Goal: Check status: Check status

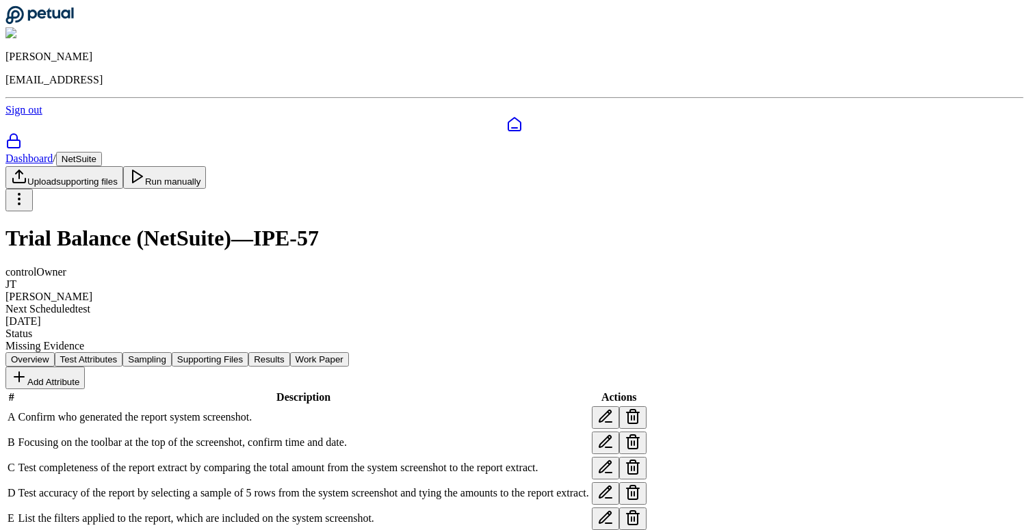
click at [289, 352] on button "Results" at bounding box center [268, 359] width 41 height 14
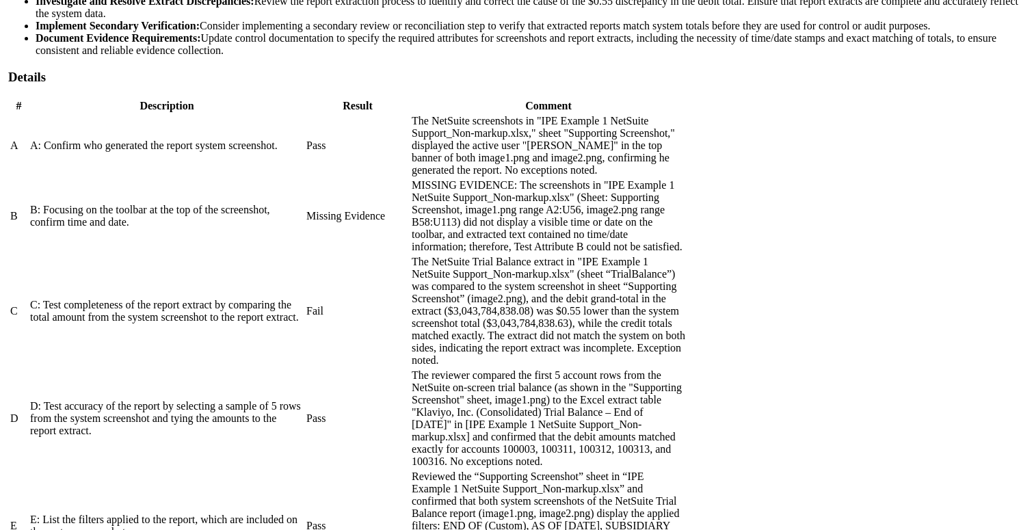
scroll to position [706, 0]
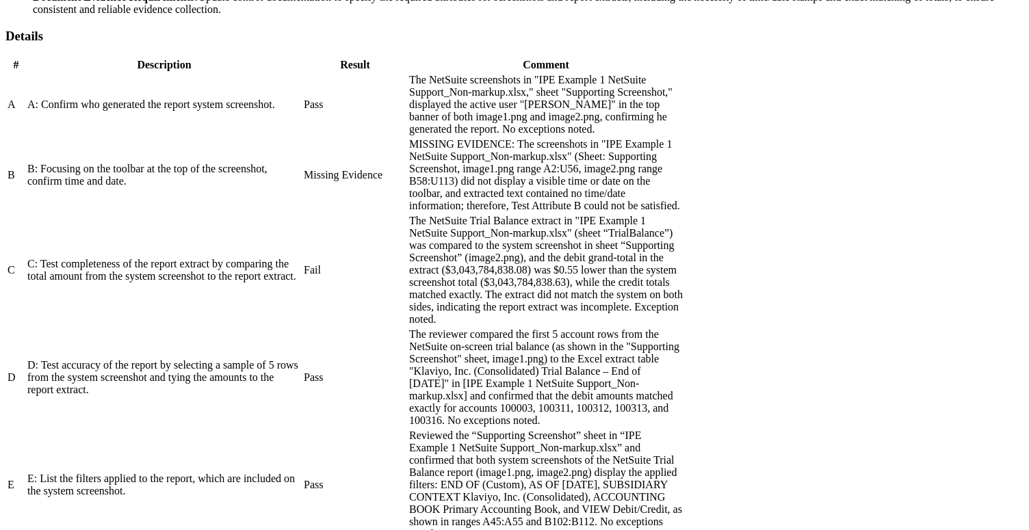
click at [301, 187] on div "B: Focusing on the toolbar at the top of the screenshot, confirm time and date." at bounding box center [164, 175] width 274 height 25
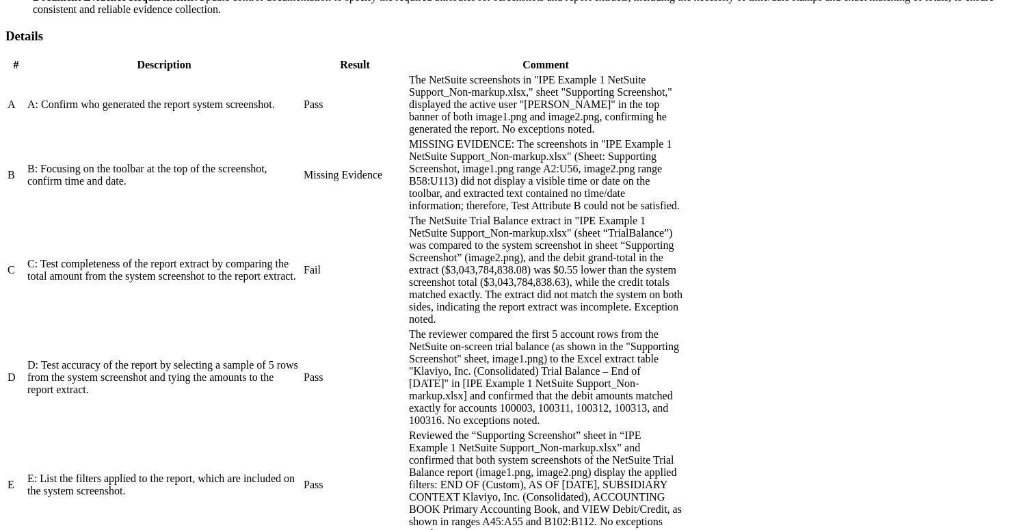
click at [270, 187] on div "B: Focusing on the toolbar at the top of the screenshot, confirm time and date." at bounding box center [164, 175] width 274 height 25
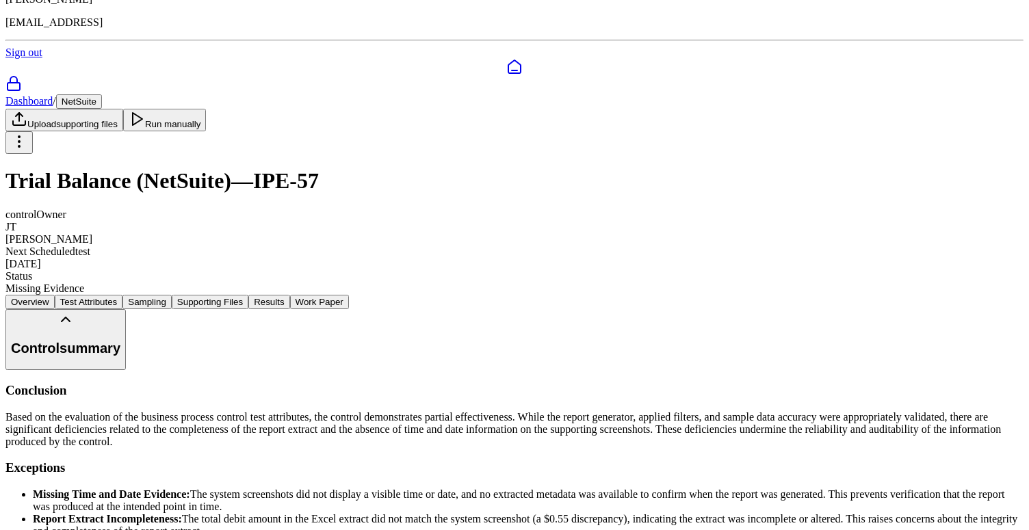
scroll to position [38, 0]
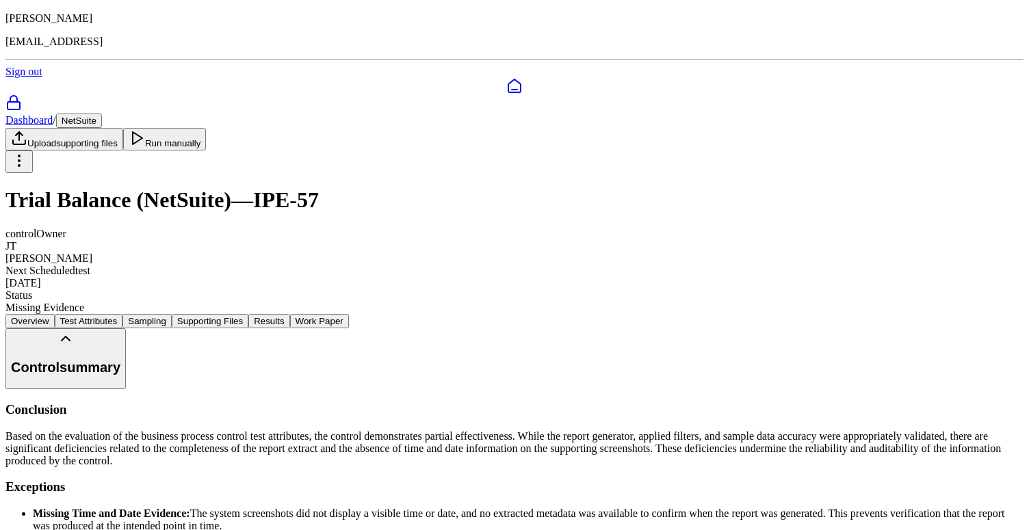
click at [187, 314] on nav "Overview Test Attributes Sampling Supporting Files Results Work Paper" at bounding box center [514, 321] width 1018 height 14
click at [55, 314] on button "Overview" at bounding box center [29, 321] width 49 height 14
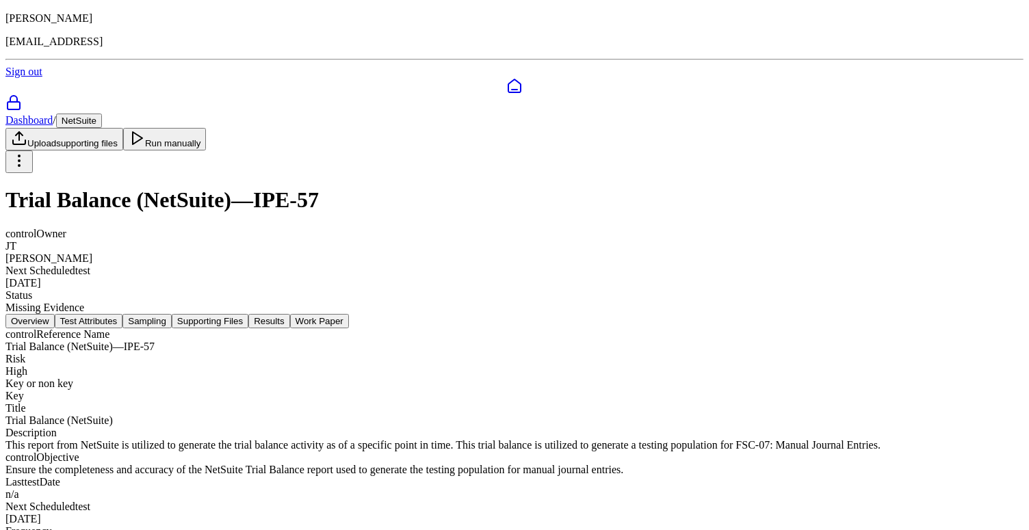
click at [123, 314] on button "Test Attributes" at bounding box center [89, 321] width 68 height 14
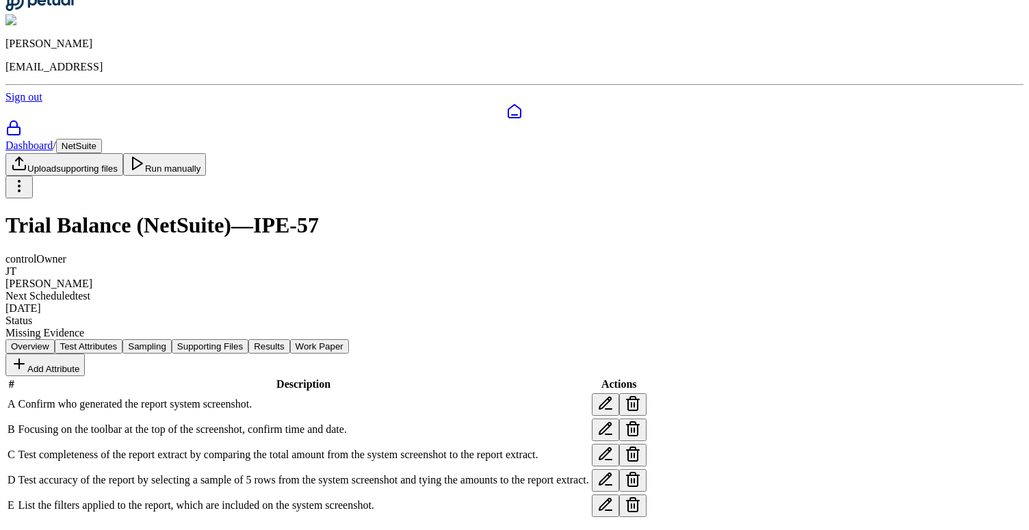
click at [614, 421] on icon at bounding box center [605, 429] width 16 height 16
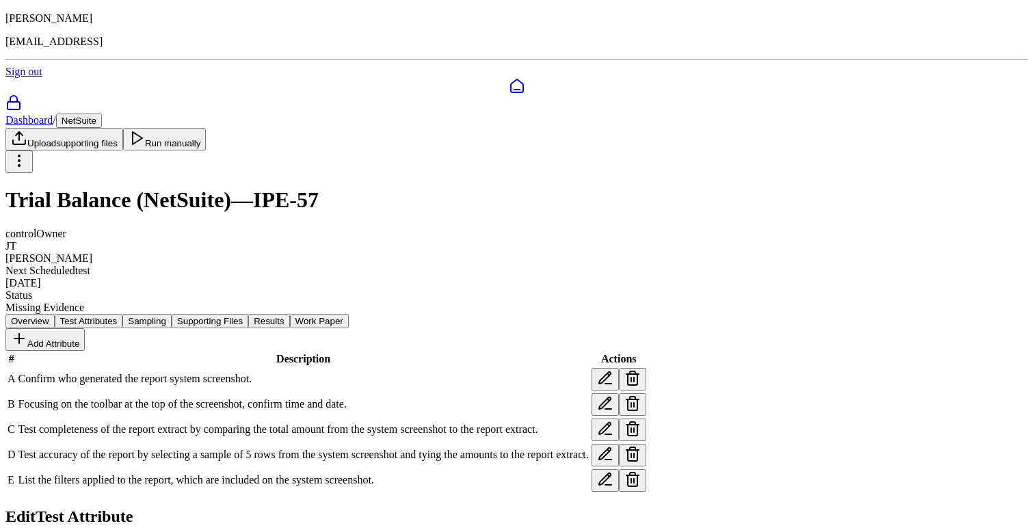
type textarea "**********"
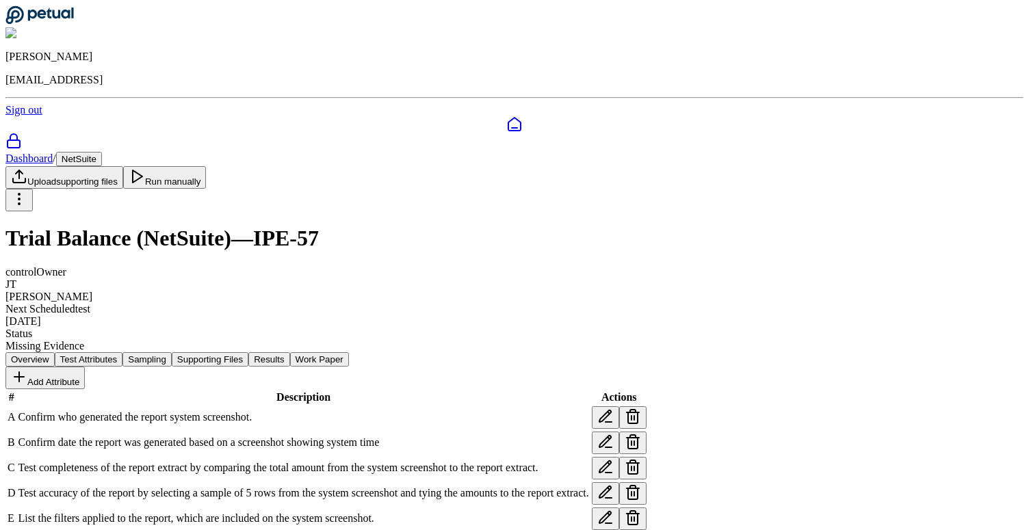
click at [207, 166] on button "Run manually" at bounding box center [164, 177] width 83 height 23
click at [55, 352] on button "Overview" at bounding box center [29, 359] width 49 height 14
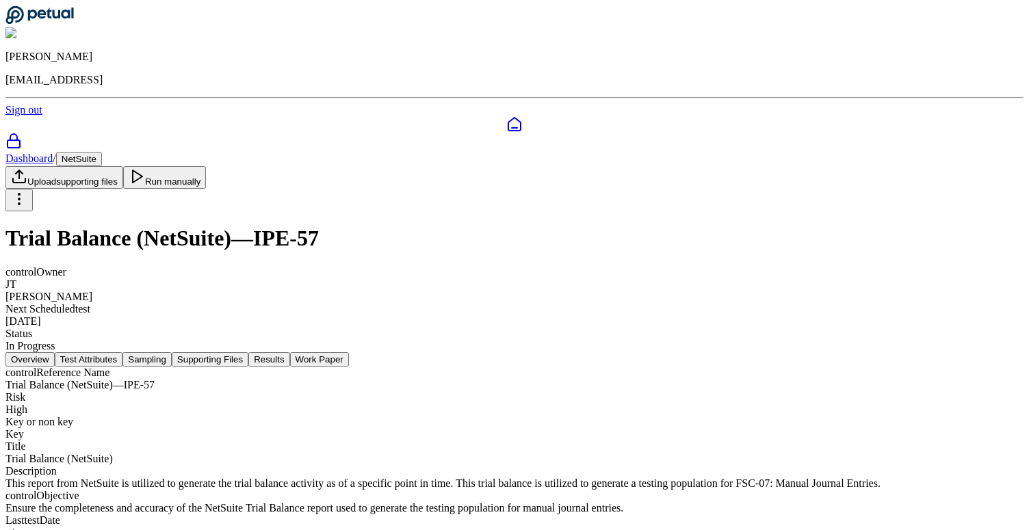
click at [123, 352] on button "Test Attributes" at bounding box center [89, 359] width 68 height 14
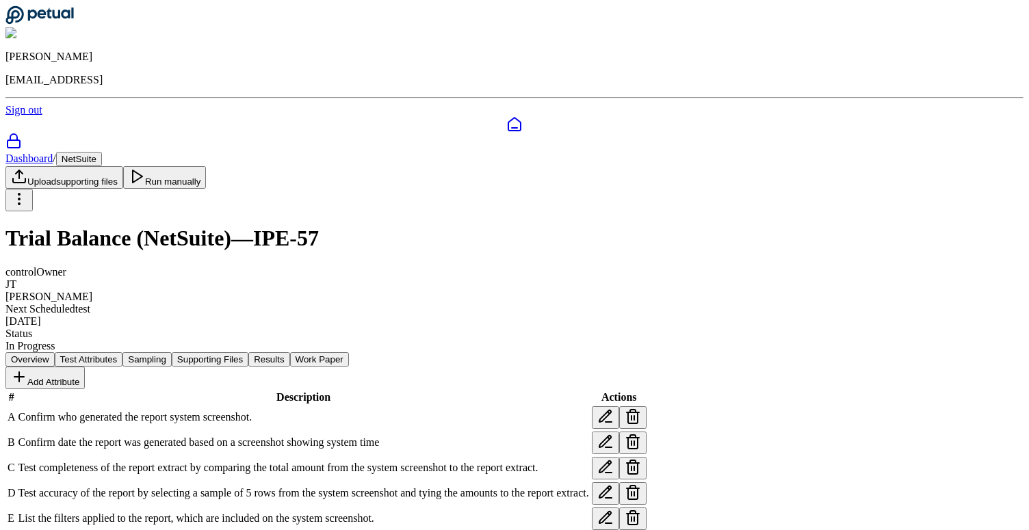
click at [305, 436] on span "Confirm date the report was generated based on a screenshot showing system time" at bounding box center [198, 442] width 361 height 12
click at [326, 436] on span "Confirm date the report was generated based on a screenshot showing system time" at bounding box center [198, 442] width 361 height 12
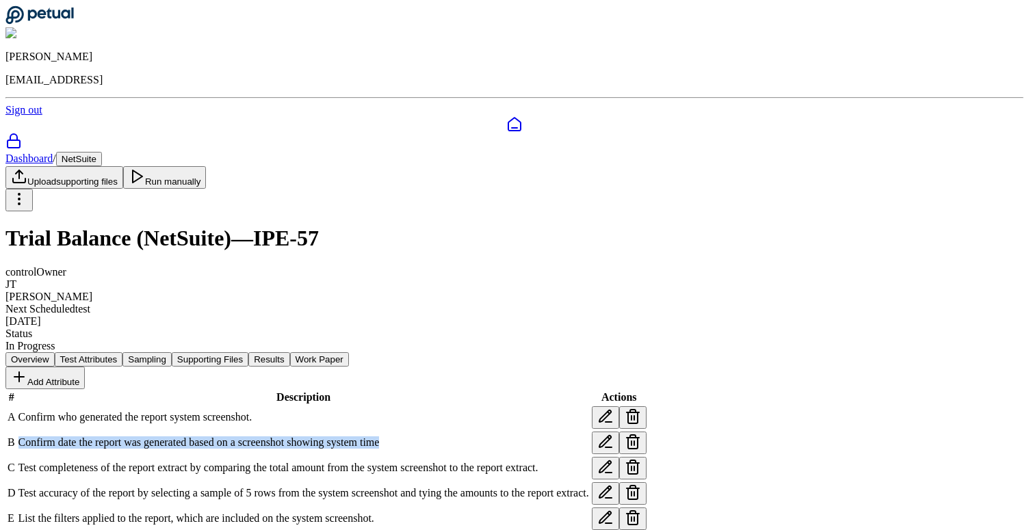
click at [326, 436] on span "Confirm date the report was generated based on a screenshot showing system time" at bounding box center [198, 442] width 361 height 12
click at [352, 436] on span "Confirm date the report was generated based on a screenshot showing system time" at bounding box center [198, 442] width 361 height 12
click at [55, 352] on button "Overview" at bounding box center [29, 359] width 49 height 14
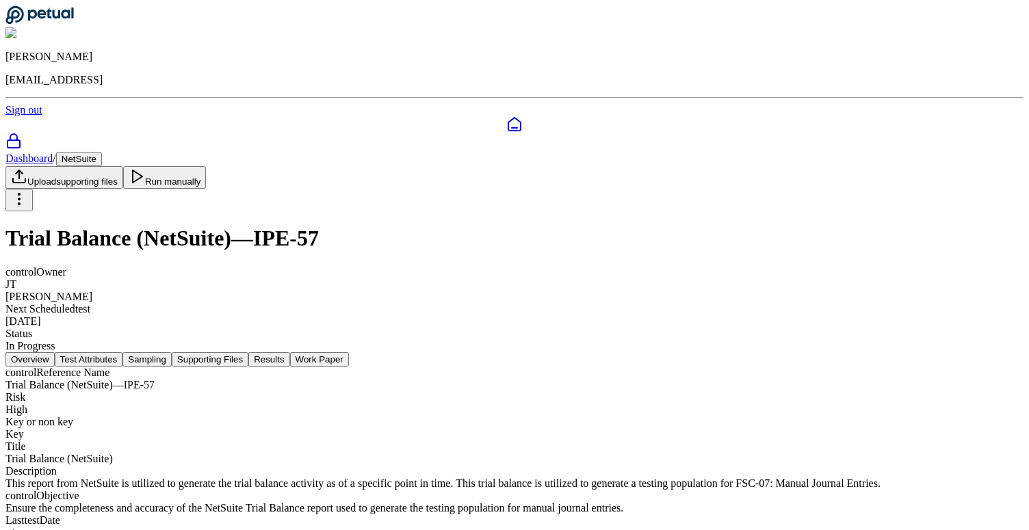
click at [289, 352] on button "Results" at bounding box center [268, 359] width 41 height 14
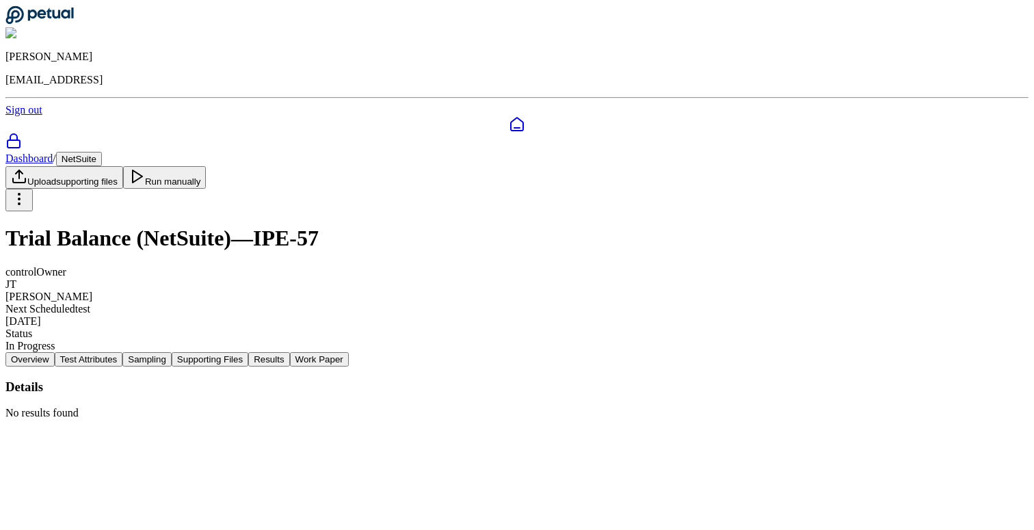
click at [123, 352] on button "Test Attributes" at bounding box center [89, 359] width 68 height 14
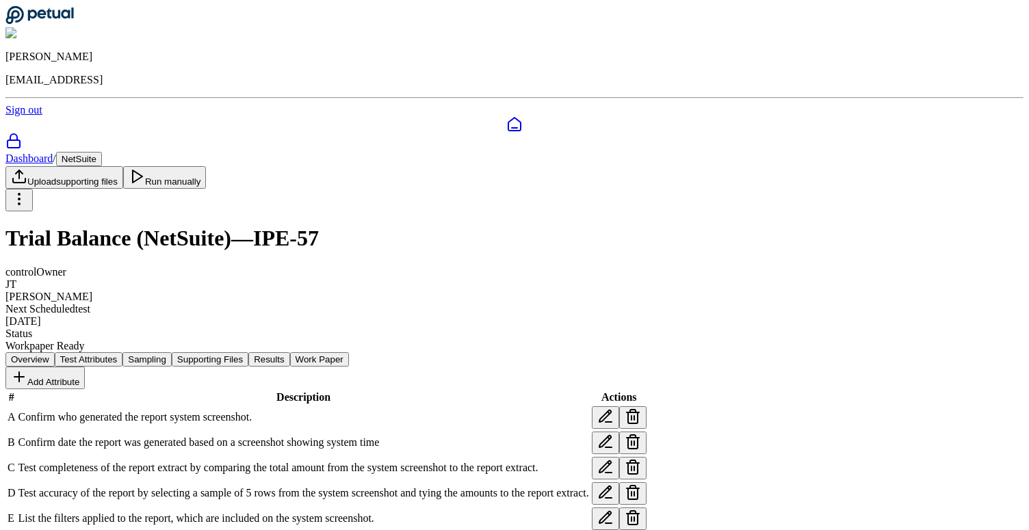
scroll to position [1, 0]
click at [289, 352] on button "Results" at bounding box center [268, 359] width 41 height 14
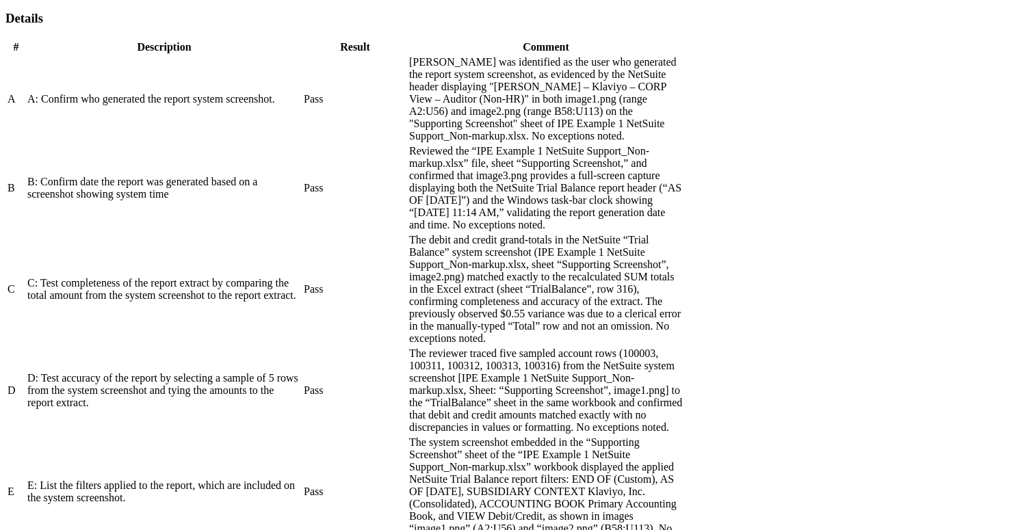
scroll to position [646, 0]
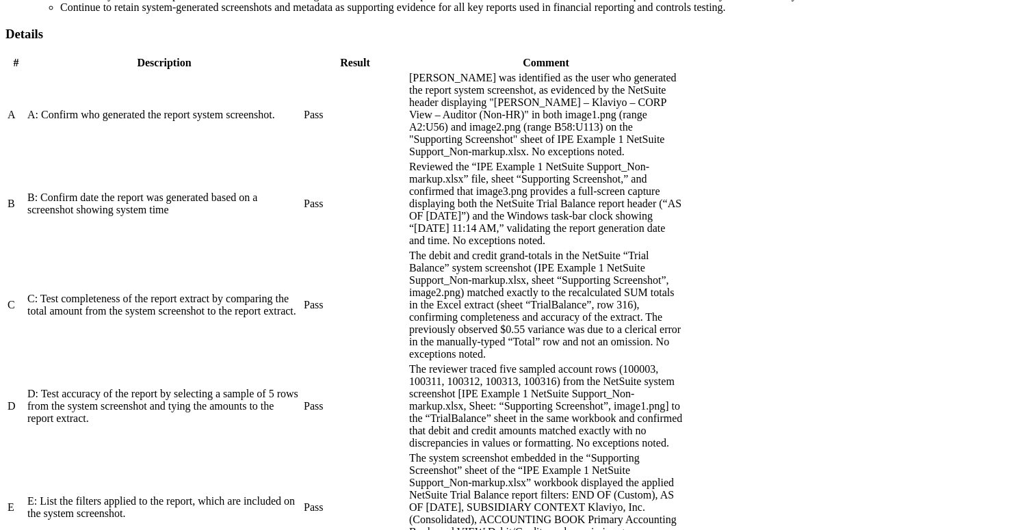
click at [302, 248] on td "B: Confirm date the report was generated based on a screenshot showing system t…" at bounding box center [164, 204] width 275 height 88
drag, startPoint x: 578, startPoint y: 358, endPoint x: 564, endPoint y: 297, distance: 62.6
drag, startPoint x: 564, startPoint y: 297, endPoint x: 600, endPoint y: 357, distance: 70.3
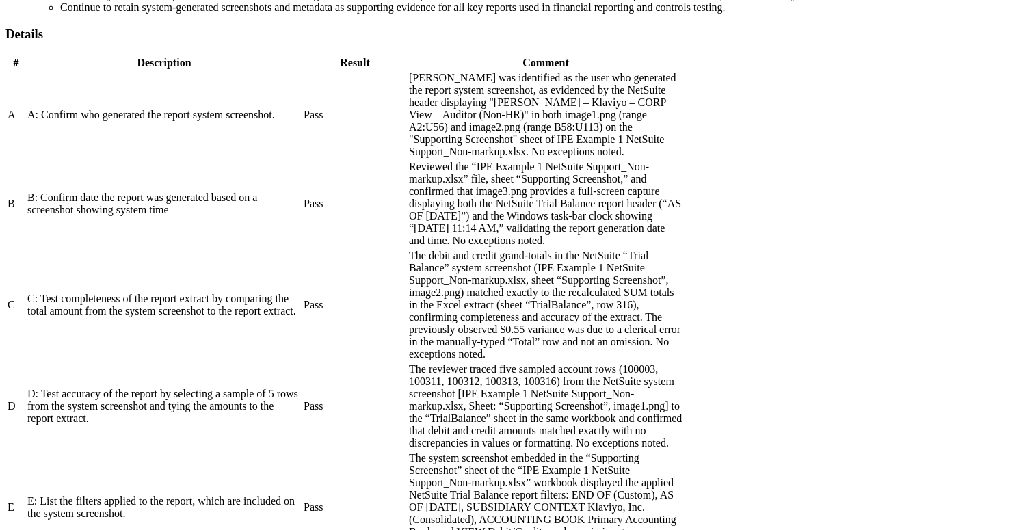
drag, startPoint x: 600, startPoint y: 357, endPoint x: 568, endPoint y: 296, distance: 69.5
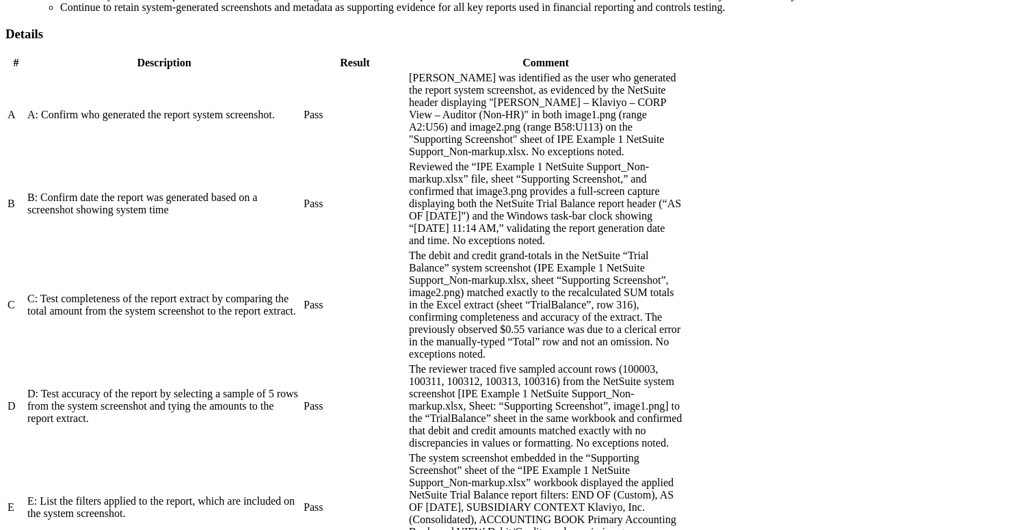
click at [683, 305] on div "The debit and credit grand-totals in the NetSuite “Trial Balance” system screen…" at bounding box center [546, 305] width 274 height 111
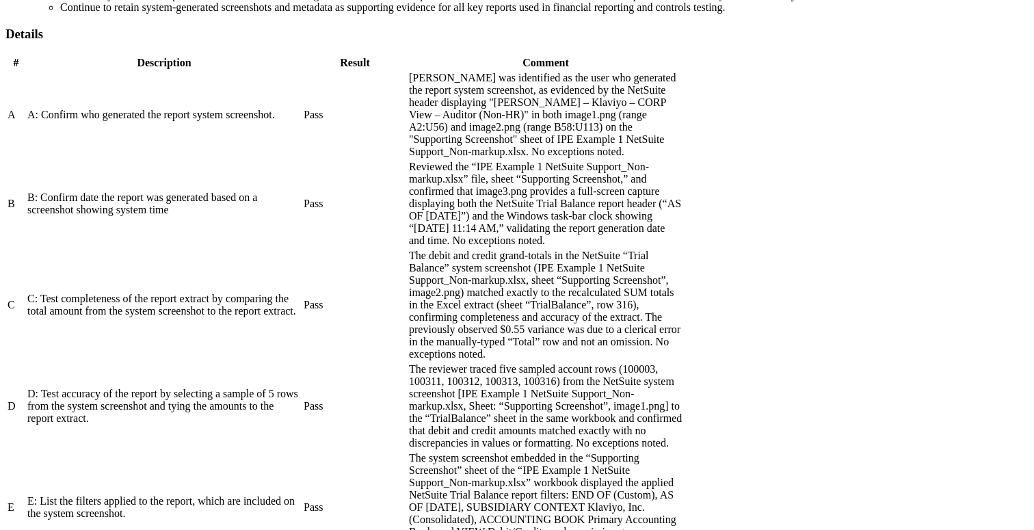
drag, startPoint x: 543, startPoint y: 398, endPoint x: 523, endPoint y: 283, distance: 117.4
drag, startPoint x: 523, startPoint y: 283, endPoint x: 541, endPoint y: 378, distance: 96.9
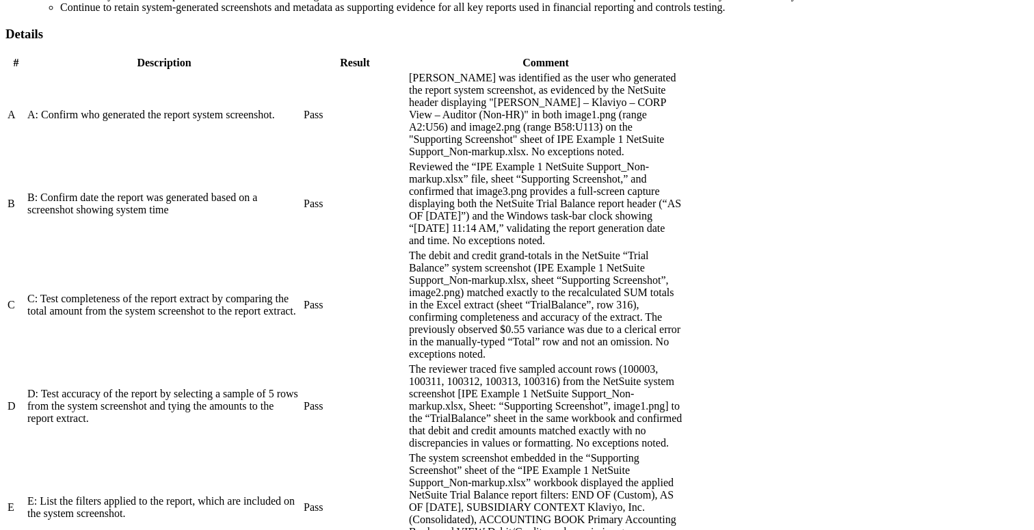
drag, startPoint x: 541, startPoint y: 378, endPoint x: 541, endPoint y: 294, distance: 83.5
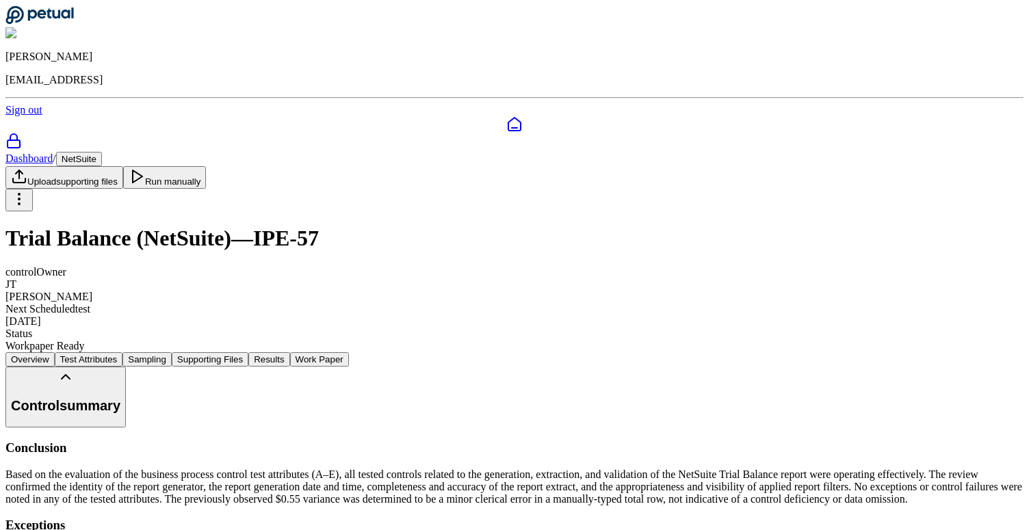
click at [349, 352] on button "Work Paper" at bounding box center [319, 359] width 59 height 14
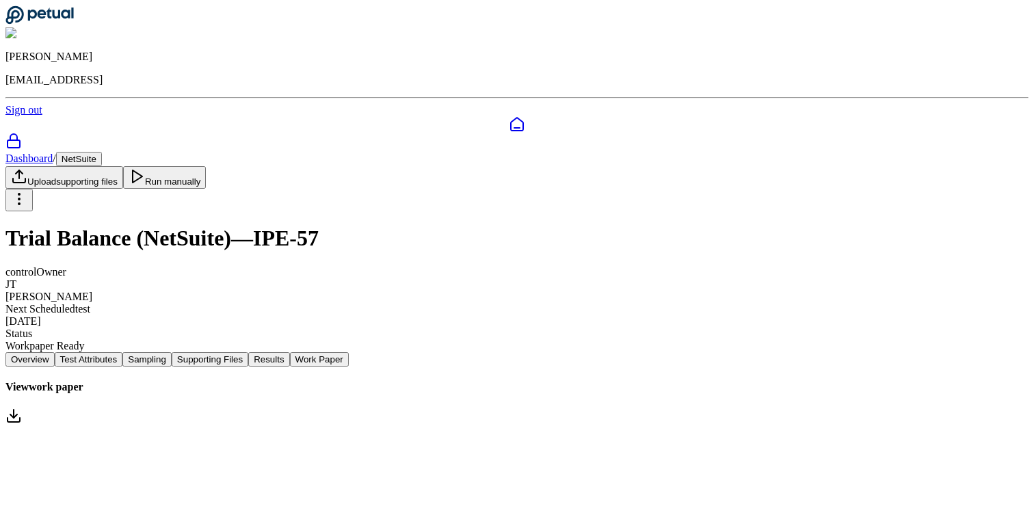
click at [763, 381] on link "View work paper" at bounding box center [516, 404] width 1023 height 46
click at [207, 166] on button "Run manually" at bounding box center [164, 177] width 83 height 23
click at [289, 352] on button "Results" at bounding box center [268, 359] width 41 height 14
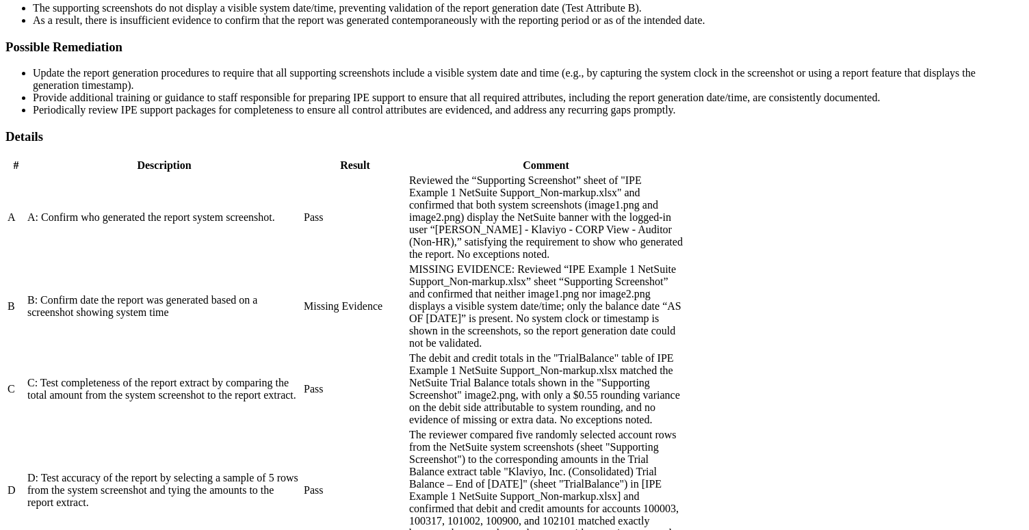
scroll to position [545, 0]
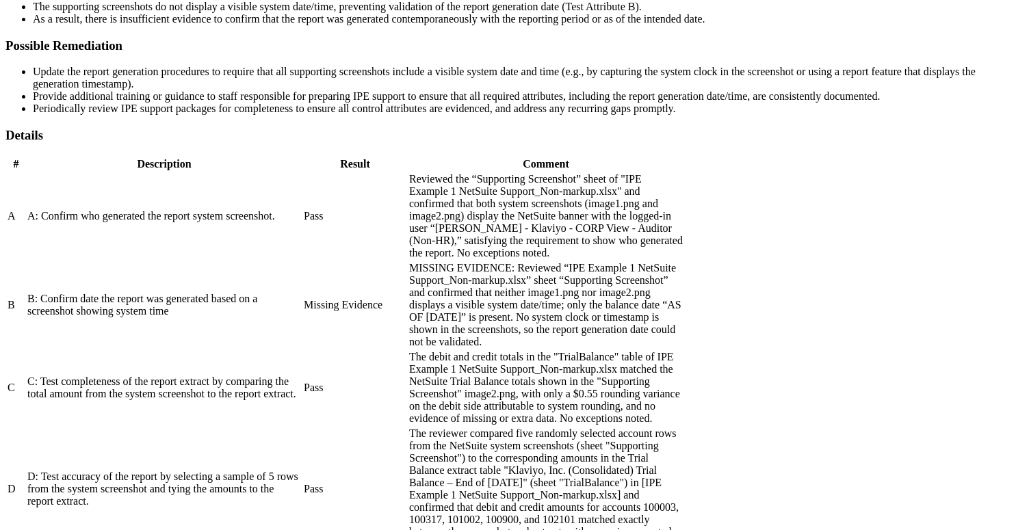
click at [666, 322] on div "MISSING EVIDENCE: Reviewed “IPE Example 1 NetSuite Support_Non-markup.xlsx” she…" at bounding box center [546, 305] width 274 height 86
drag, startPoint x: 581, startPoint y: 360, endPoint x: 519, endPoint y: 274, distance: 106.7
drag, startPoint x: 524, startPoint y: 288, endPoint x: 558, endPoint y: 363, distance: 82.7
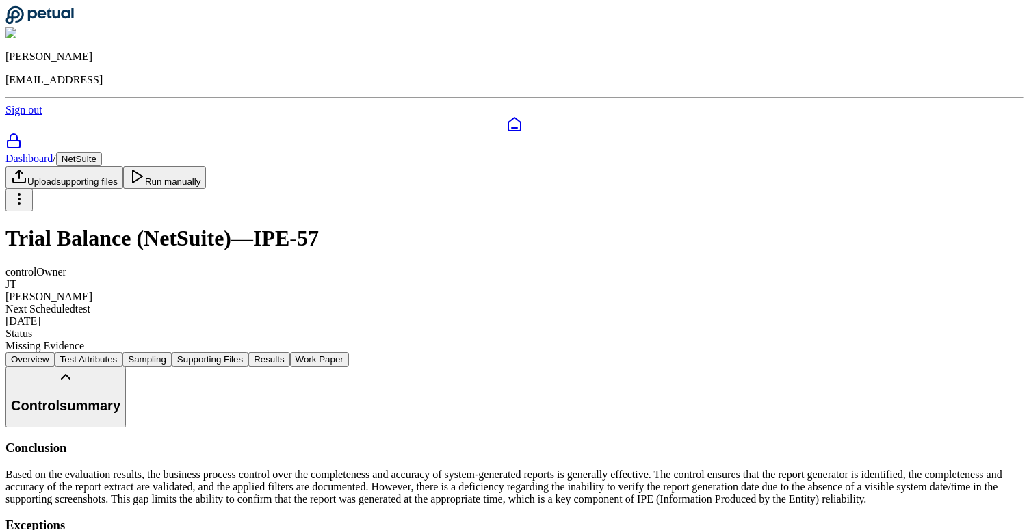
click at [349, 352] on button "Work Paper" at bounding box center [319, 359] width 59 height 14
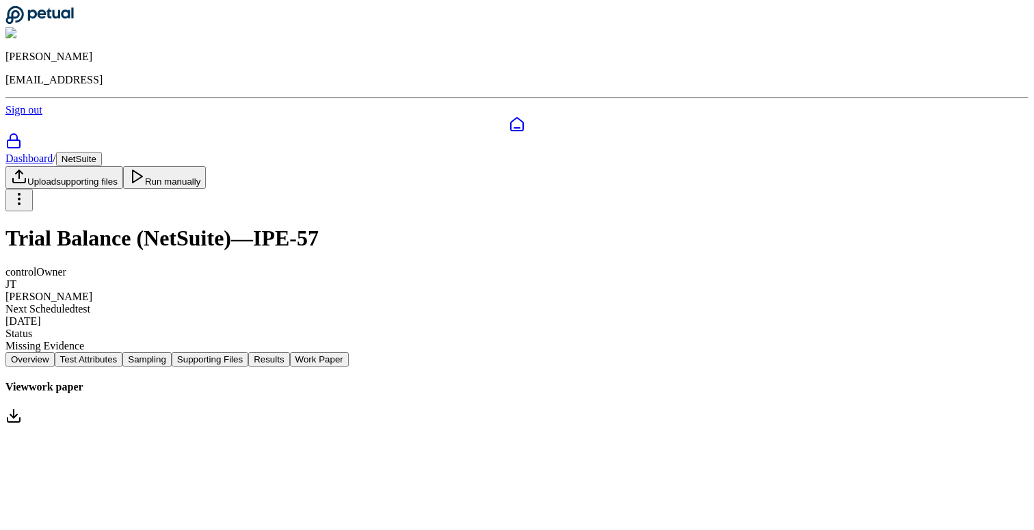
click at [498, 381] on link "View work paper" at bounding box center [516, 404] width 1023 height 46
click at [184, 352] on nav "Overview Test Attributes Sampling Supporting Files Results Work Paper" at bounding box center [516, 359] width 1023 height 14
click at [123, 352] on button "Test Attributes" at bounding box center [89, 359] width 68 height 14
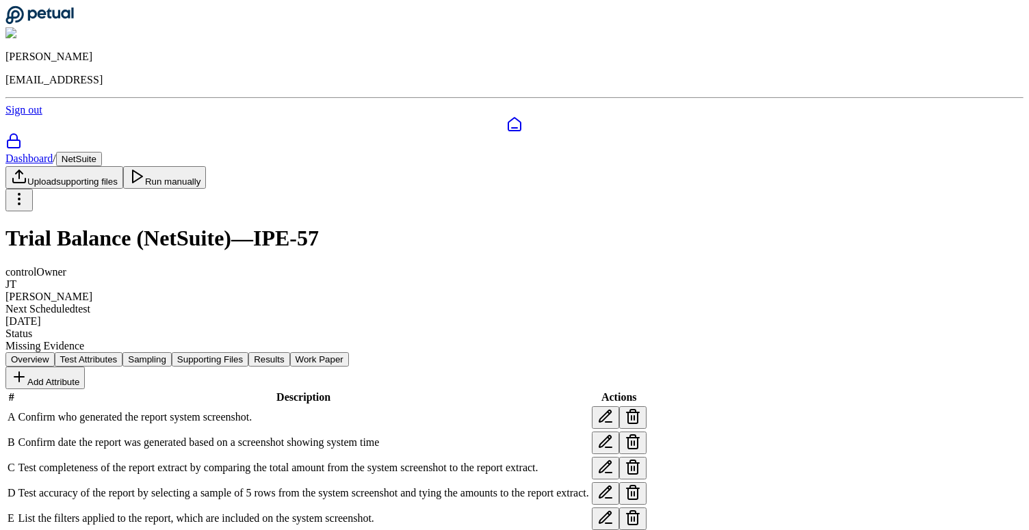
click at [248, 352] on button "Supporting Files" at bounding box center [210, 359] width 77 height 14
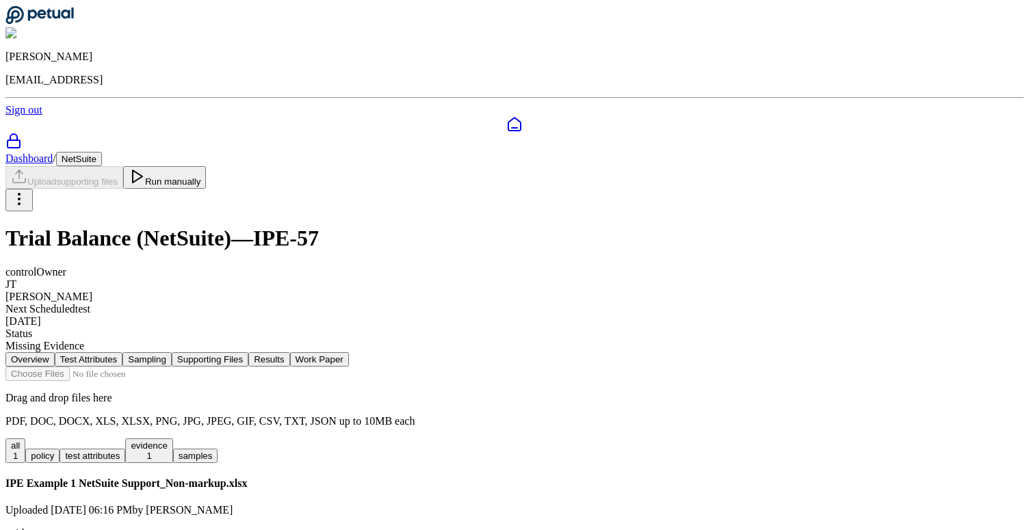
scroll to position [35, 0]
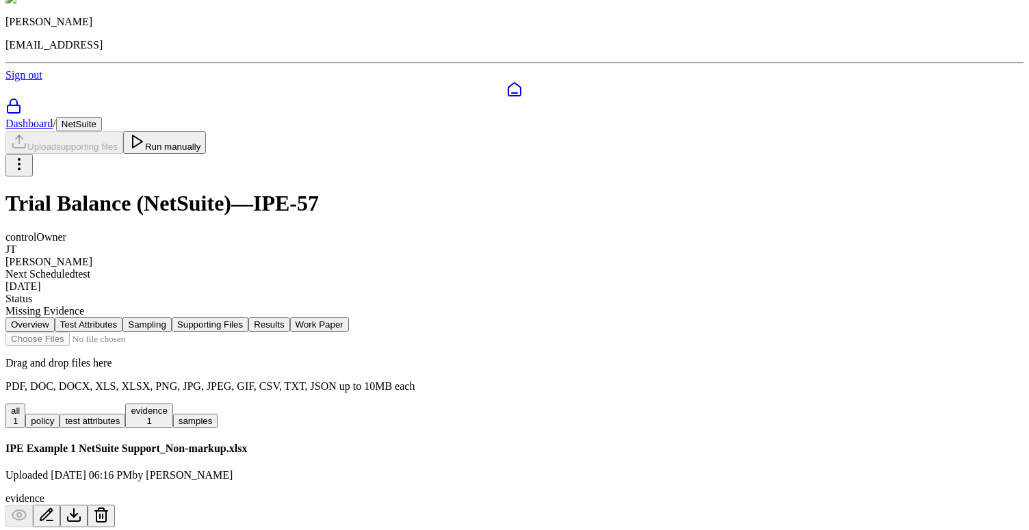
click at [52, 509] on icon at bounding box center [46, 515] width 12 height 12
type textarea "**********"
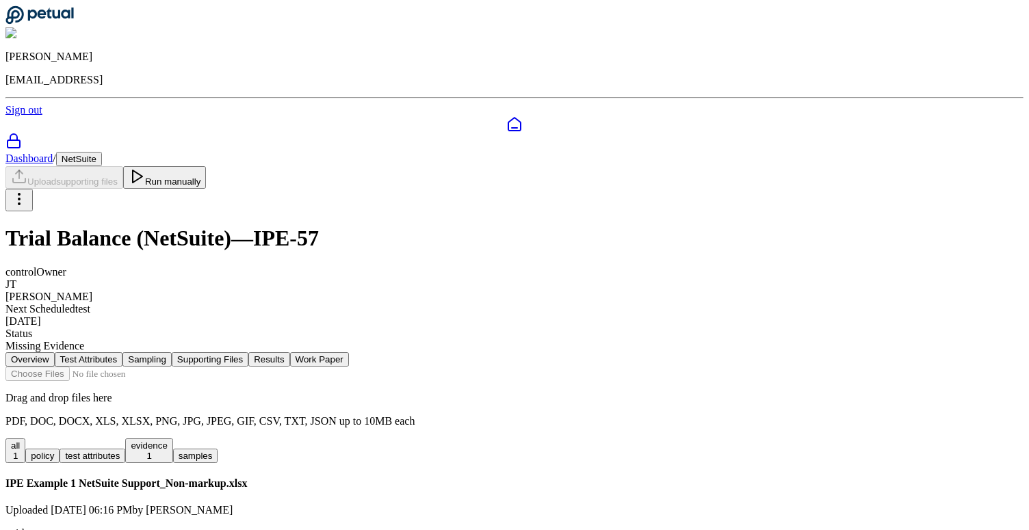
scroll to position [70, 0]
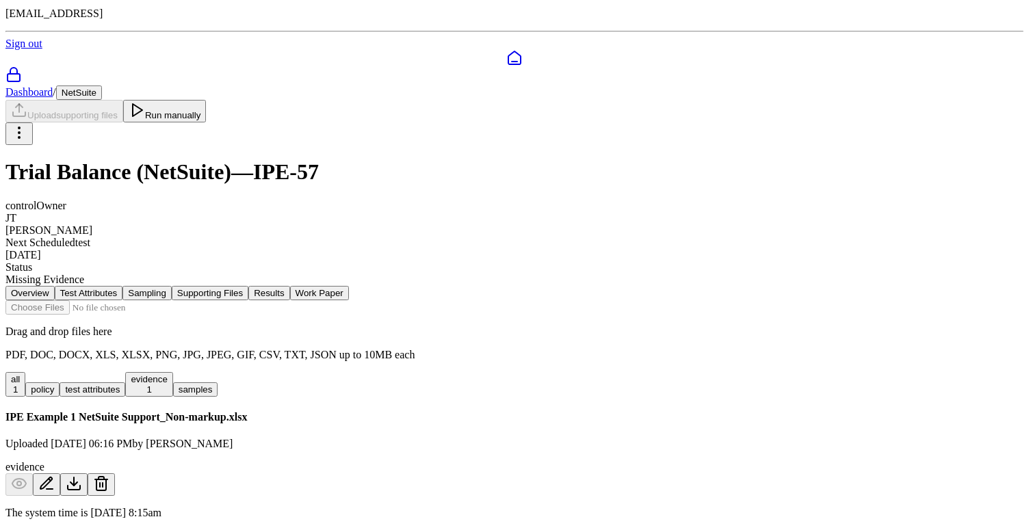
click at [123, 286] on button "Test Attributes" at bounding box center [89, 293] width 68 height 14
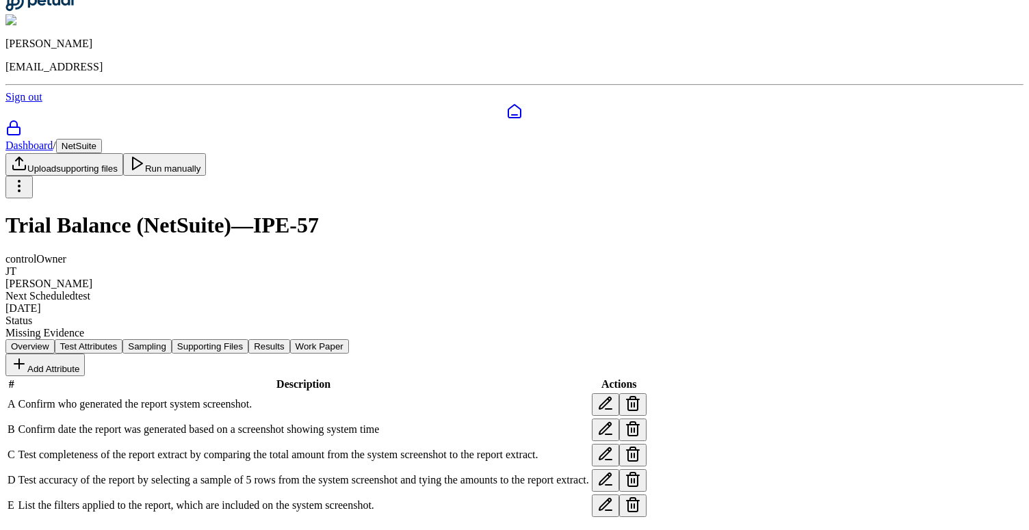
click at [248, 339] on button "Supporting Files" at bounding box center [210, 346] width 77 height 14
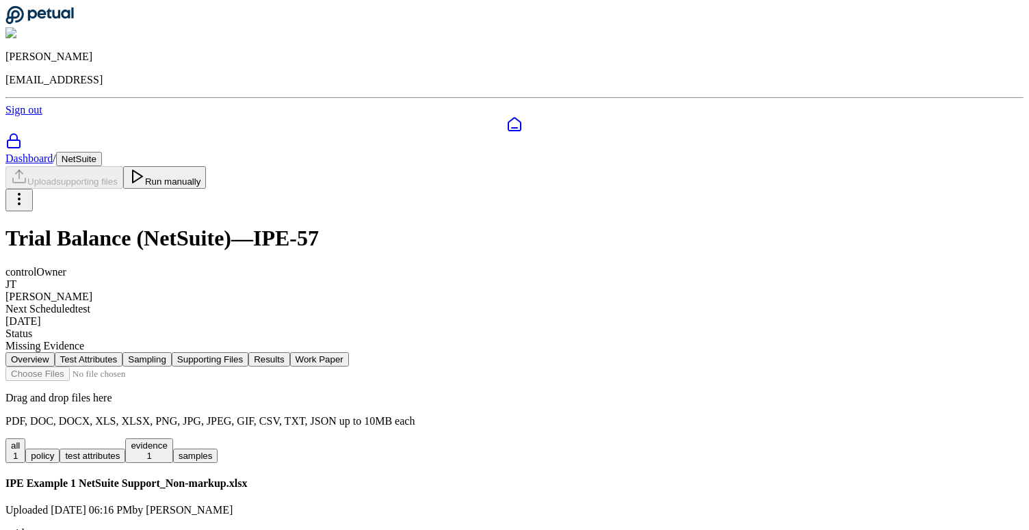
type textarea "**********"
click at [207, 166] on button "Run manually" at bounding box center [164, 177] width 83 height 23
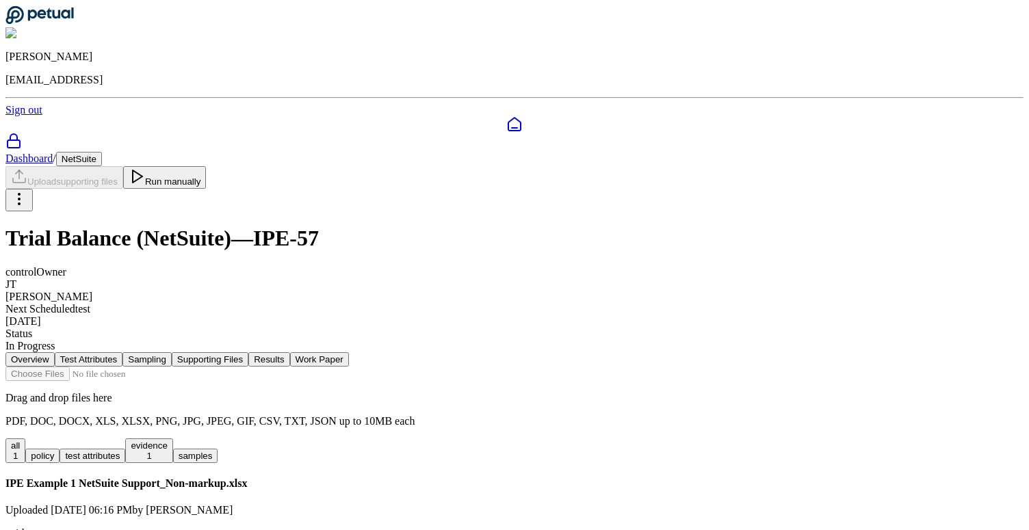
scroll to position [70, 0]
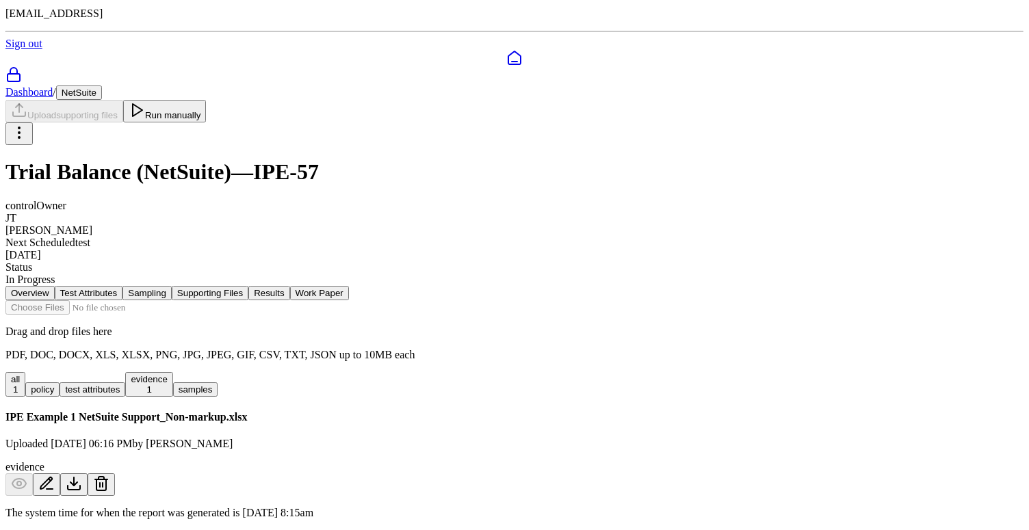
click at [356, 274] on div "In Progress" at bounding box center [514, 280] width 1018 height 12
click at [519, 200] on div "control Owner JT Jim Tuite Next Scheduled test 9/29/2025 Status In Progress" at bounding box center [514, 243] width 1018 height 86
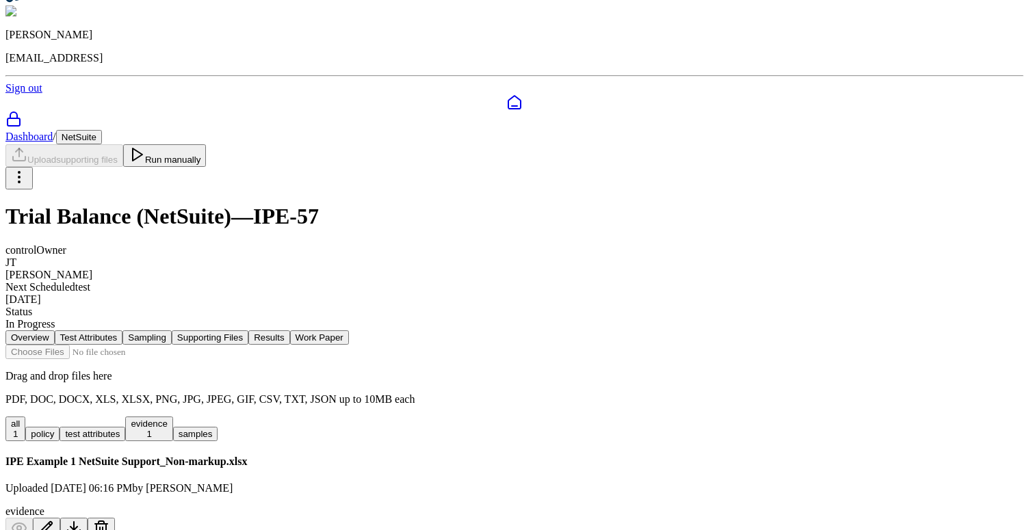
scroll to position [2, 0]
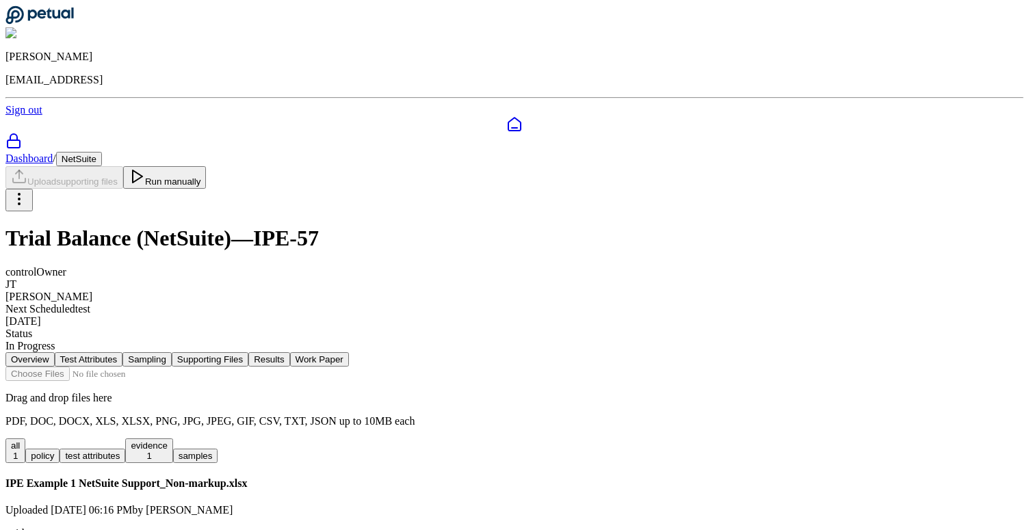
click at [289, 352] on button "Results" at bounding box center [268, 359] width 41 height 14
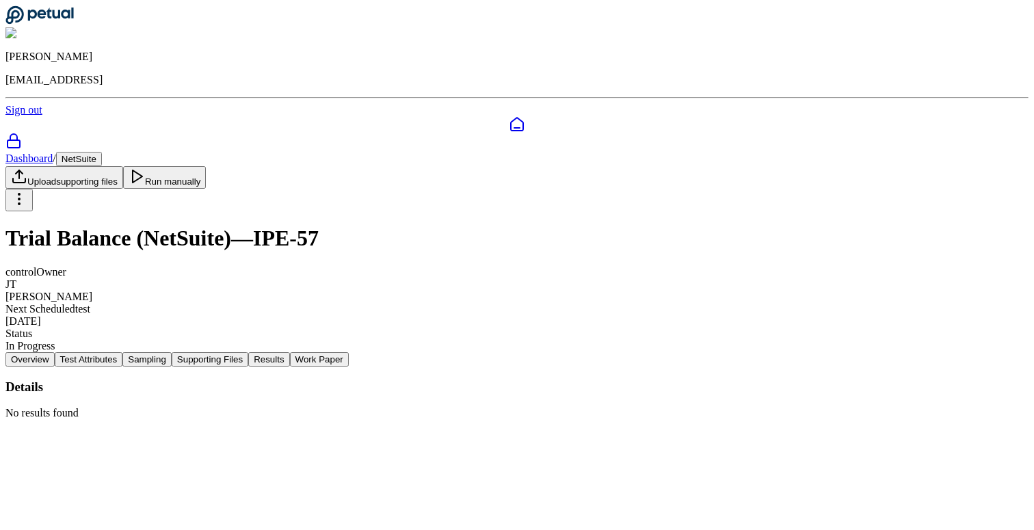
click at [123, 352] on button "Test Attributes" at bounding box center [89, 359] width 68 height 14
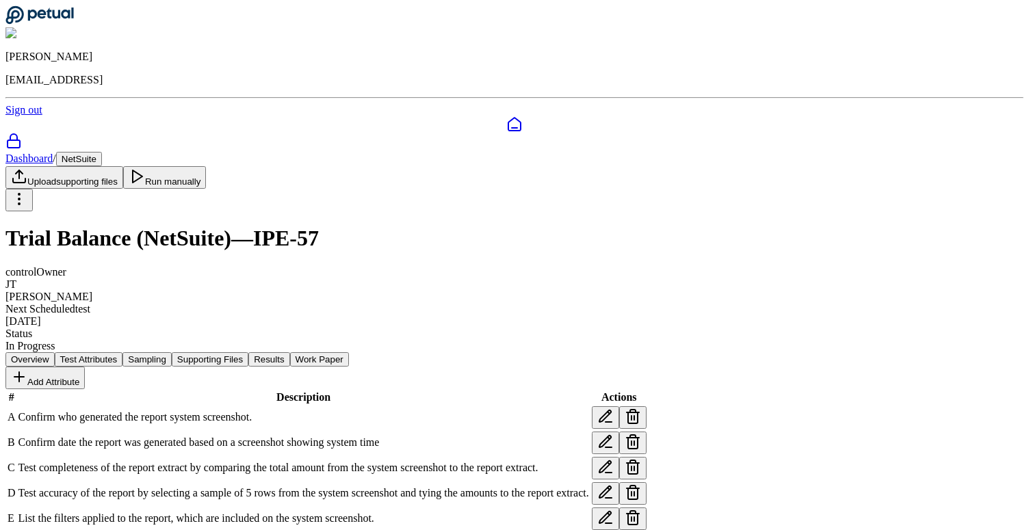
click at [289, 352] on button "Results" at bounding box center [268, 359] width 41 height 14
